Goal: Task Accomplishment & Management: Use online tool/utility

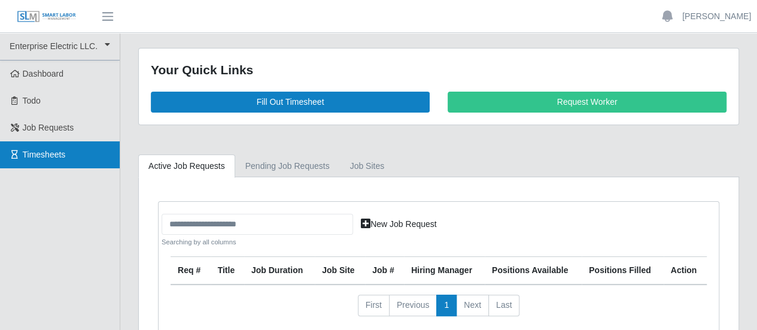
click at [50, 159] on span "Timesheets" at bounding box center [44, 155] width 43 height 10
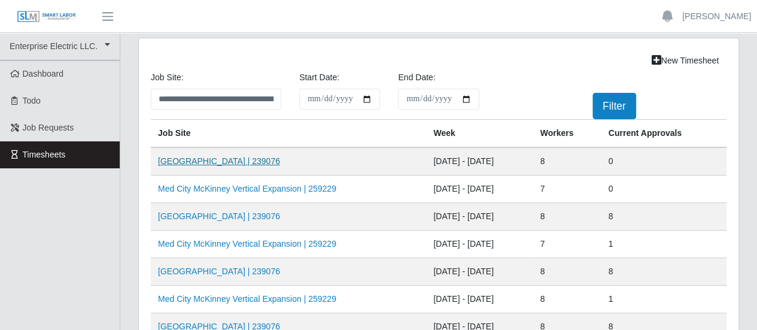
click at [189, 158] on link "[GEOGRAPHIC_DATA] | 239076" at bounding box center [219, 161] width 122 height 10
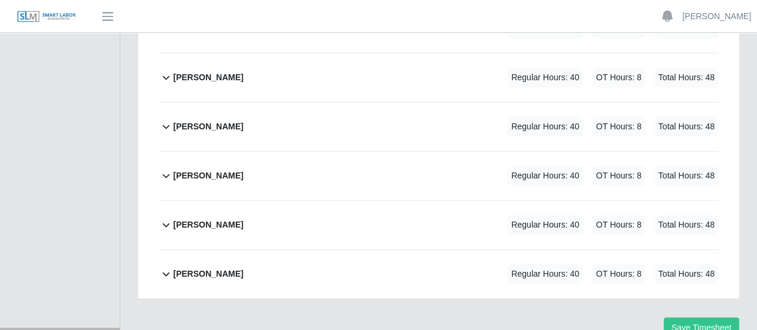
scroll to position [407, 0]
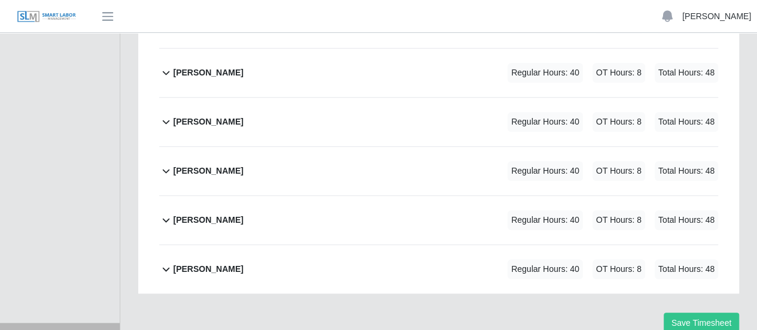
click at [738, 13] on link "[PERSON_NAME]" at bounding box center [716, 16] width 69 height 13
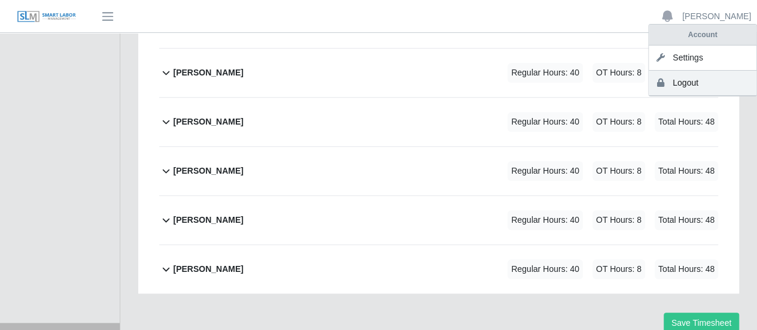
click at [689, 81] on link "Logout" at bounding box center [703, 83] width 108 height 25
